Goal: Find specific page/section: Find specific page/section

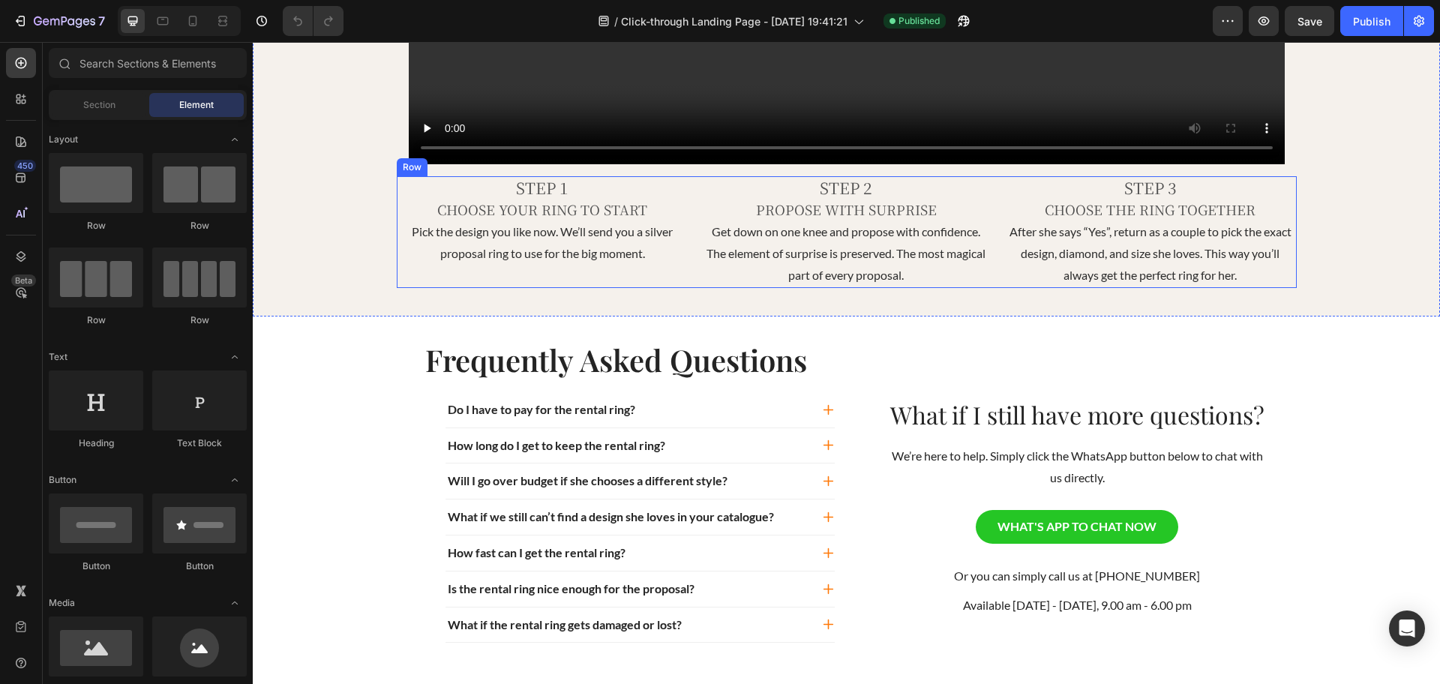
scroll to position [1446, 0]
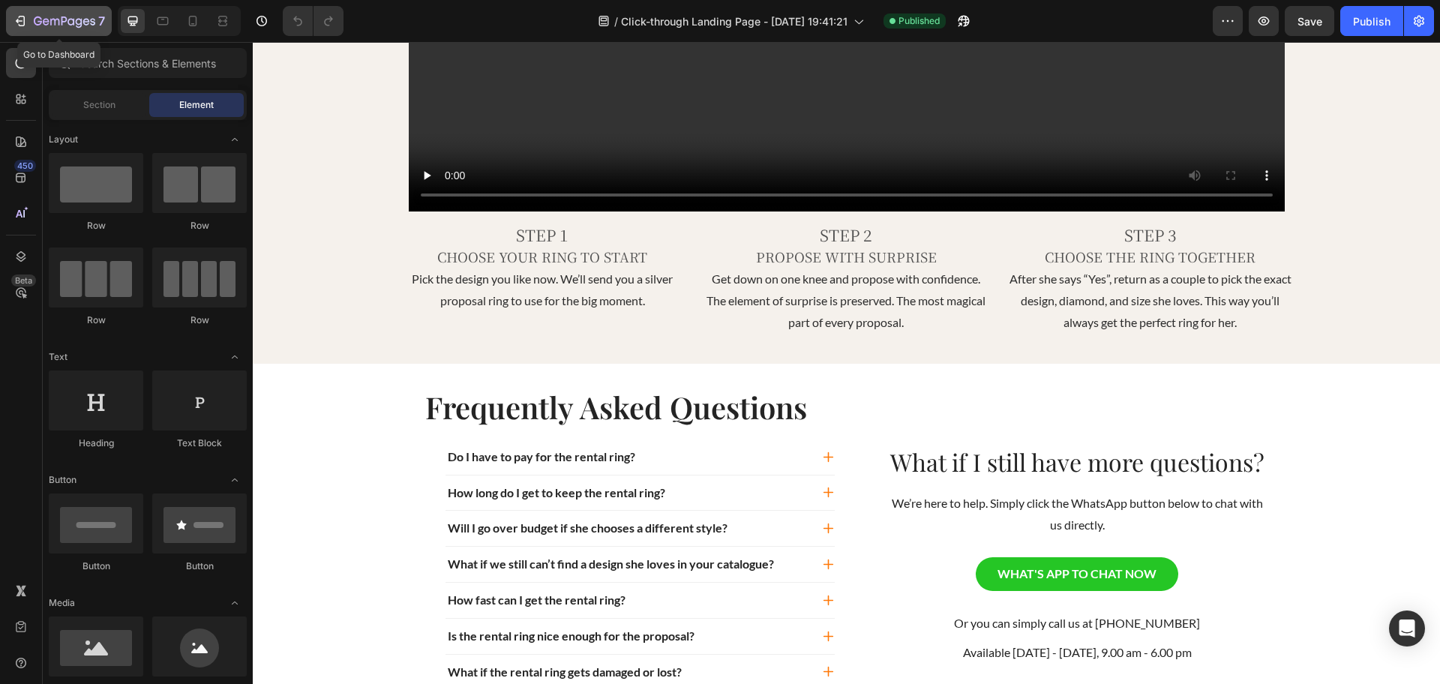
click at [35, 16] on icon "button" at bounding box center [65, 22] width 62 height 13
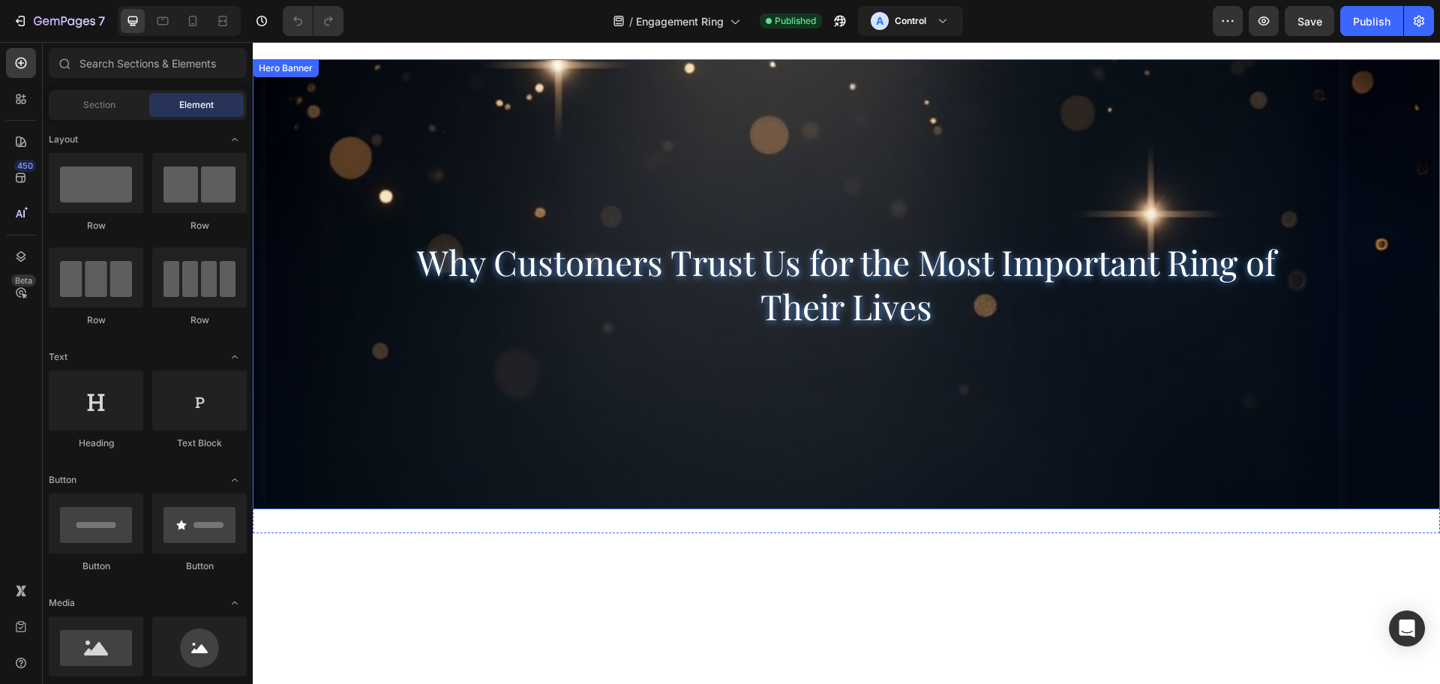
scroll to position [188, 0]
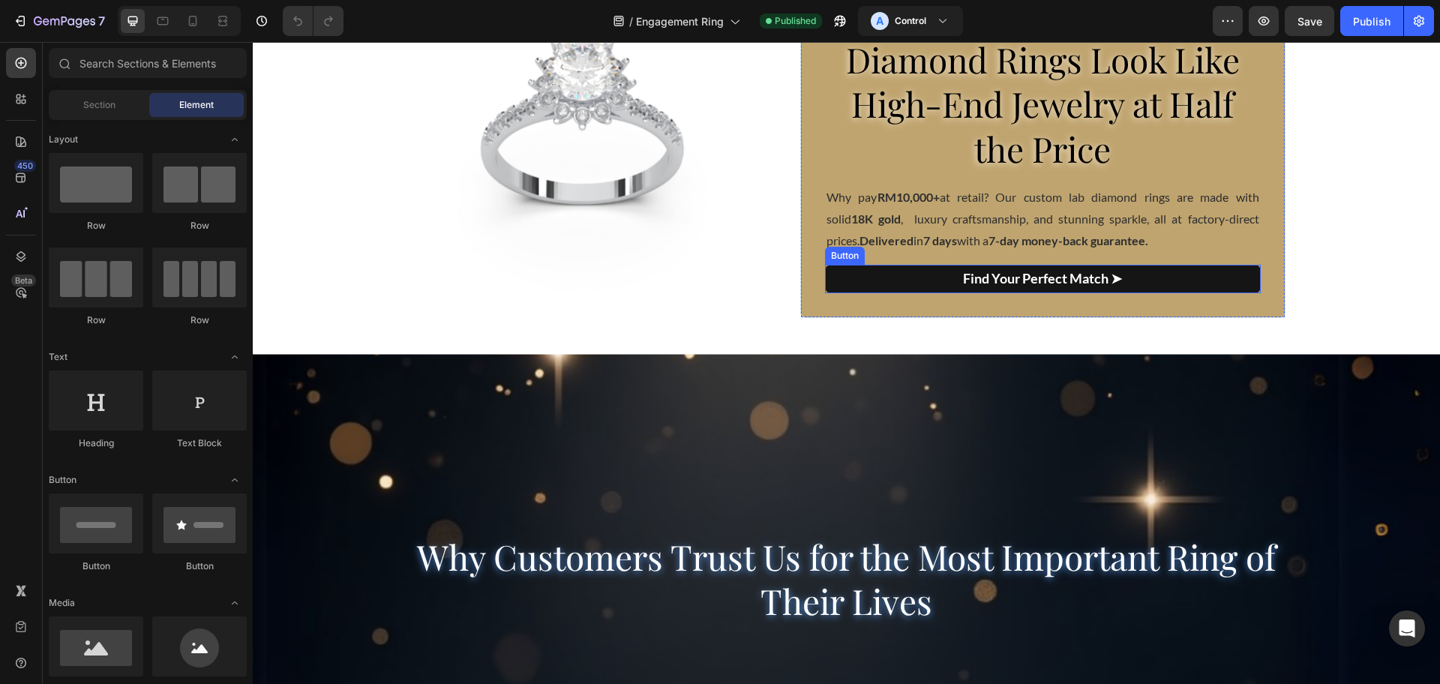
click at [862, 275] on link "Find Your Perfect Match ➤" at bounding box center [1042, 279] width 435 height 29
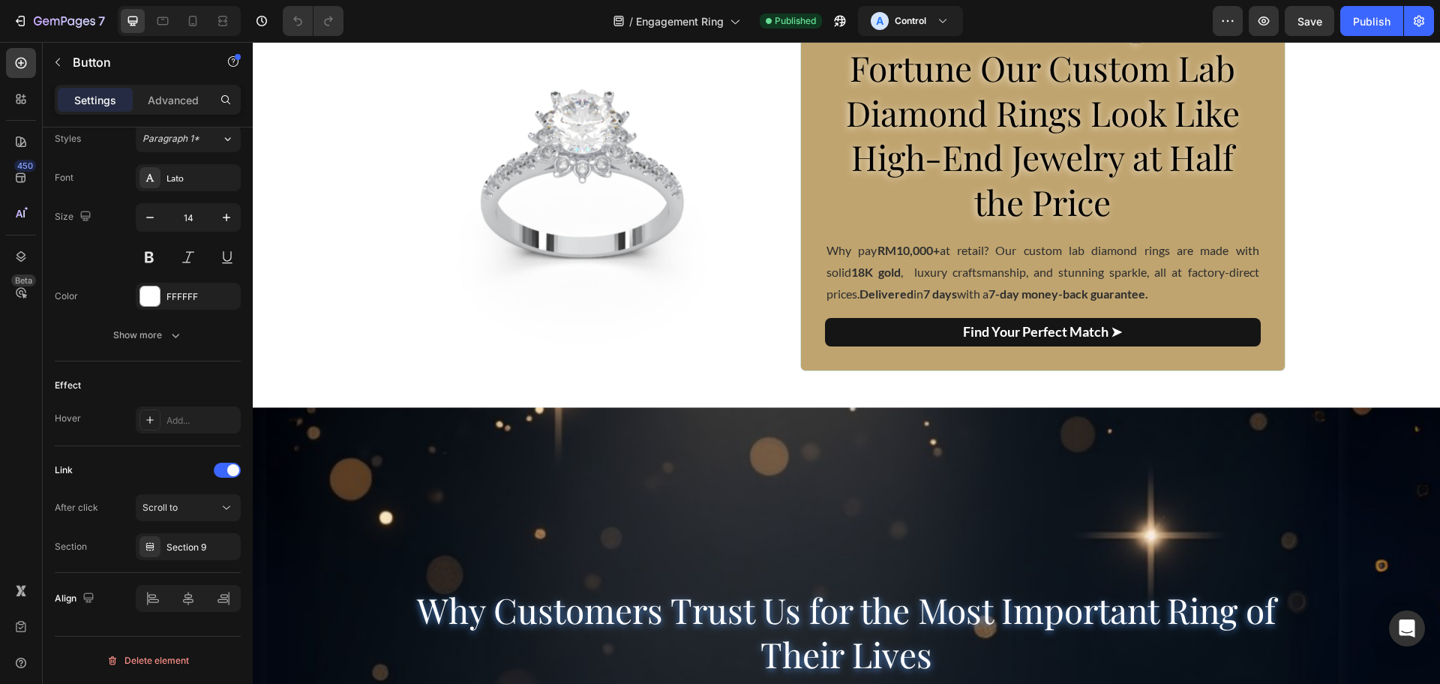
scroll to position [0, 0]
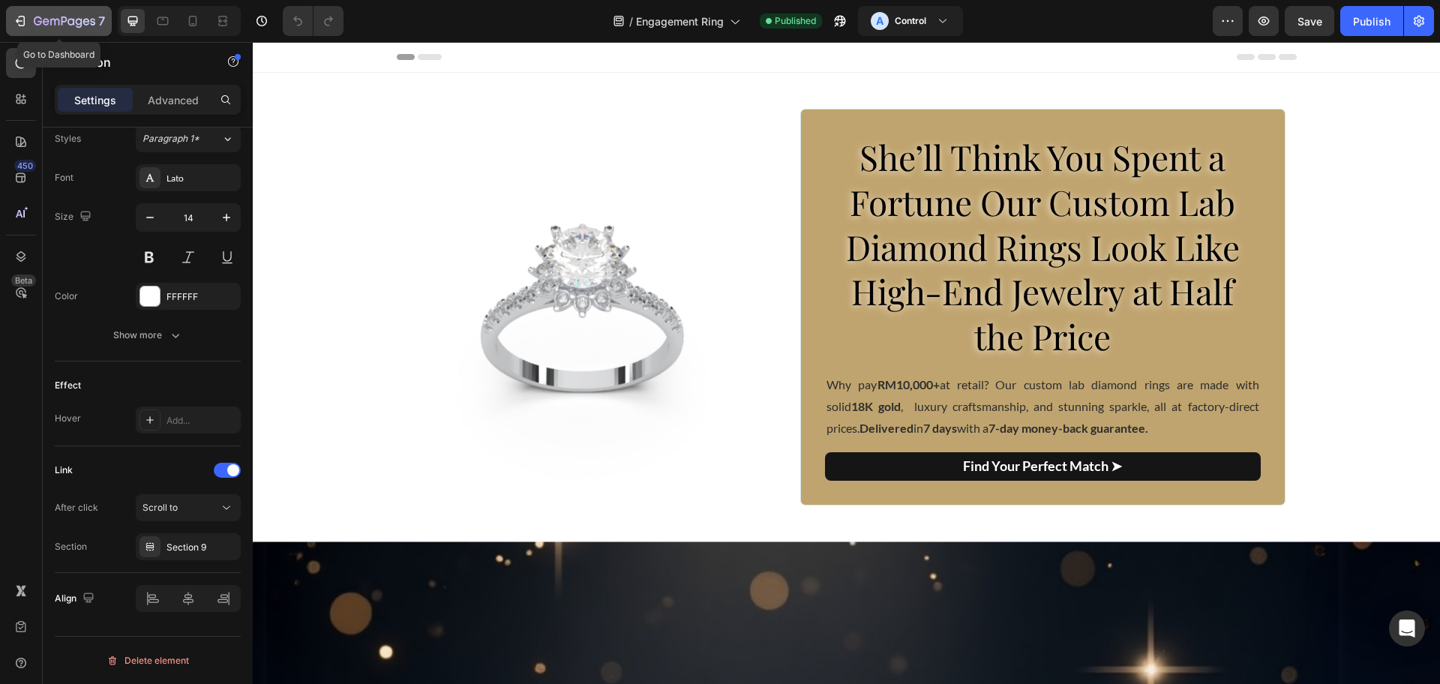
click at [67, 23] on icon "button" at bounding box center [65, 22] width 62 height 13
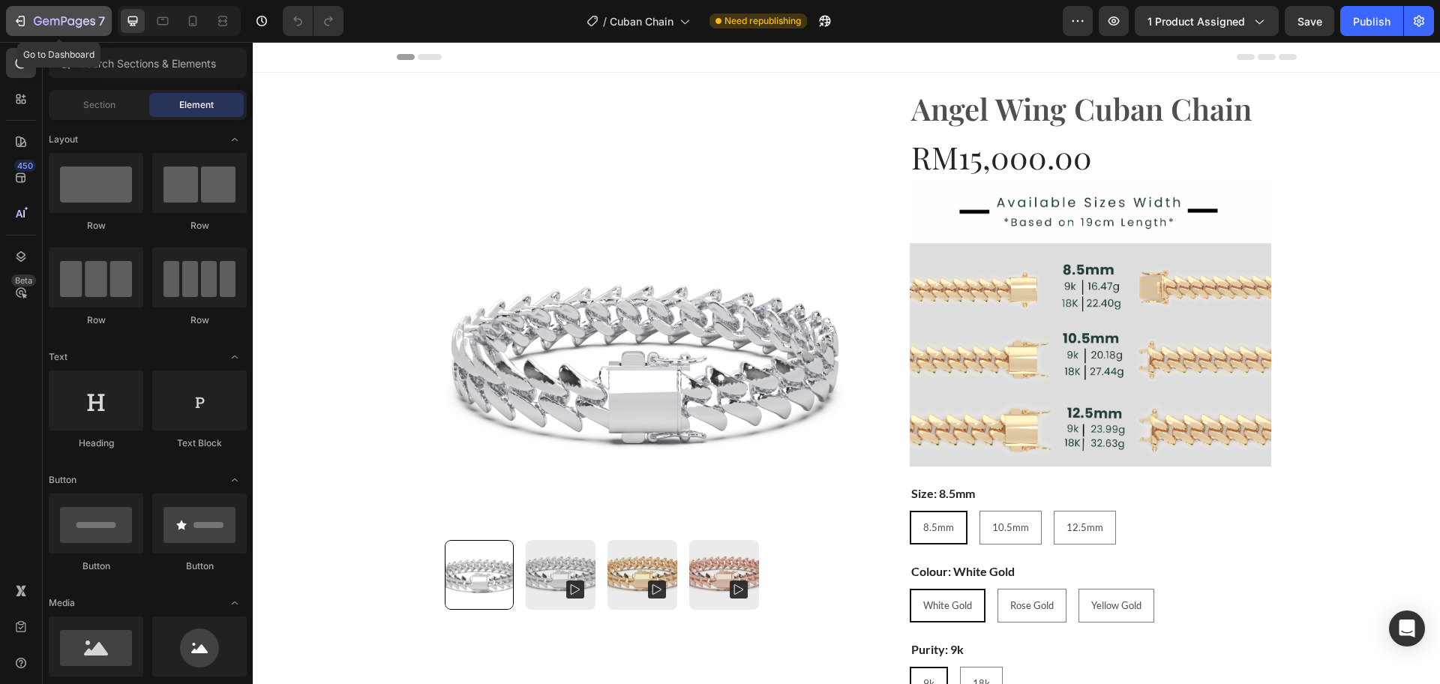
click at [47, 19] on icon "button" at bounding box center [46, 21] width 7 height 7
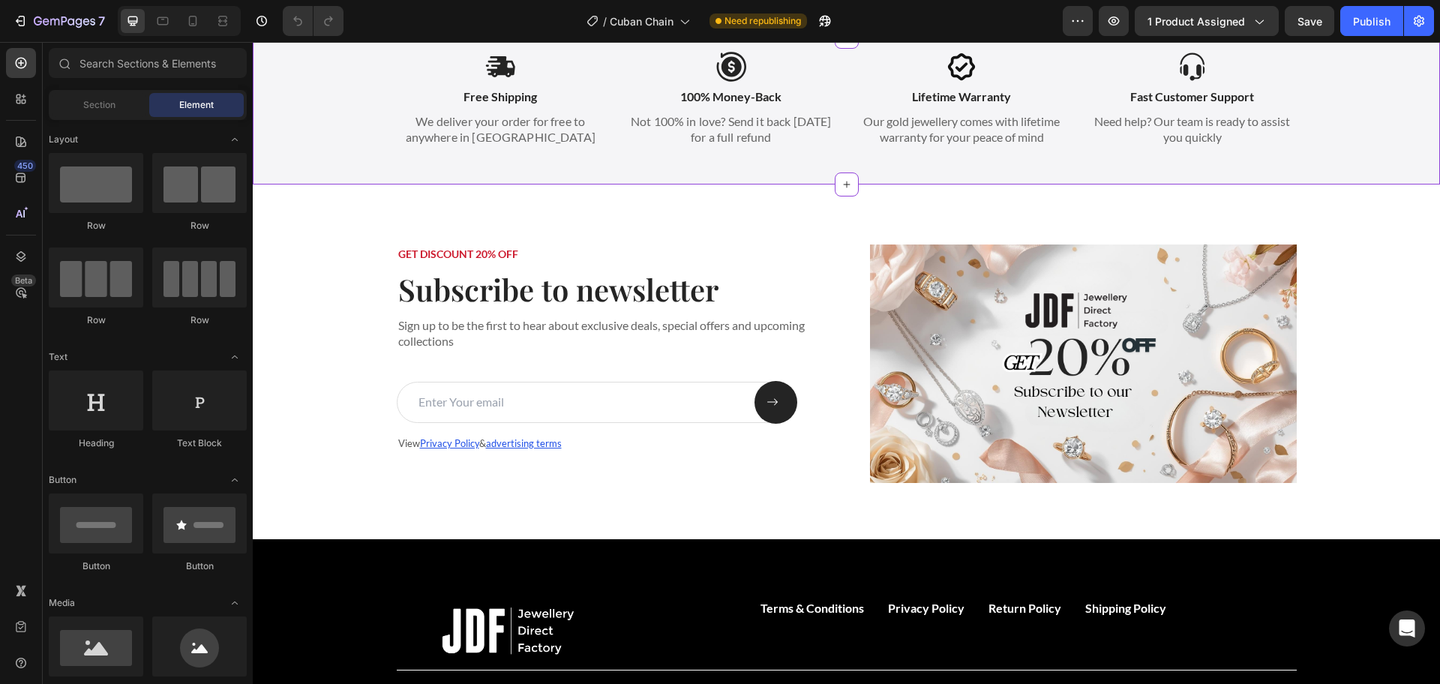
scroll to position [1969, 0]
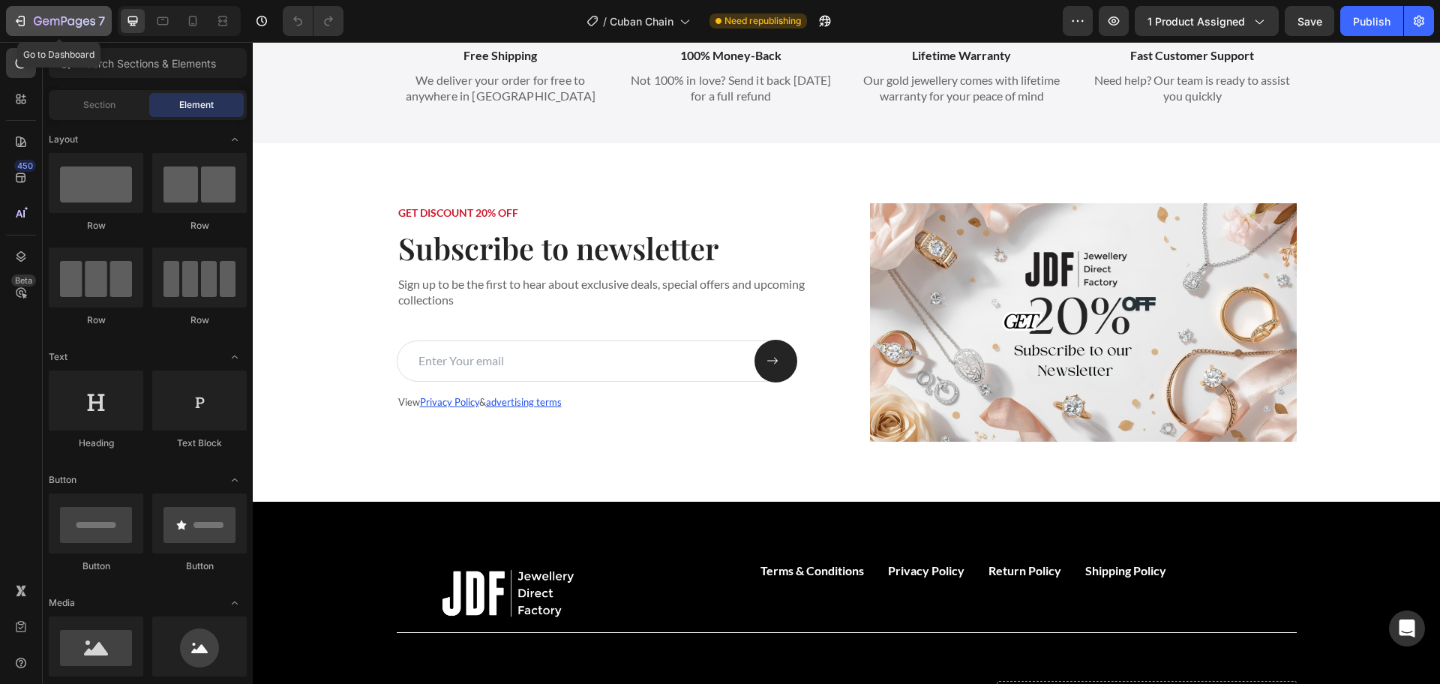
click at [44, 14] on div "7" at bounding box center [69, 21] width 71 height 18
